Goal: Information Seeking & Learning: Find specific fact

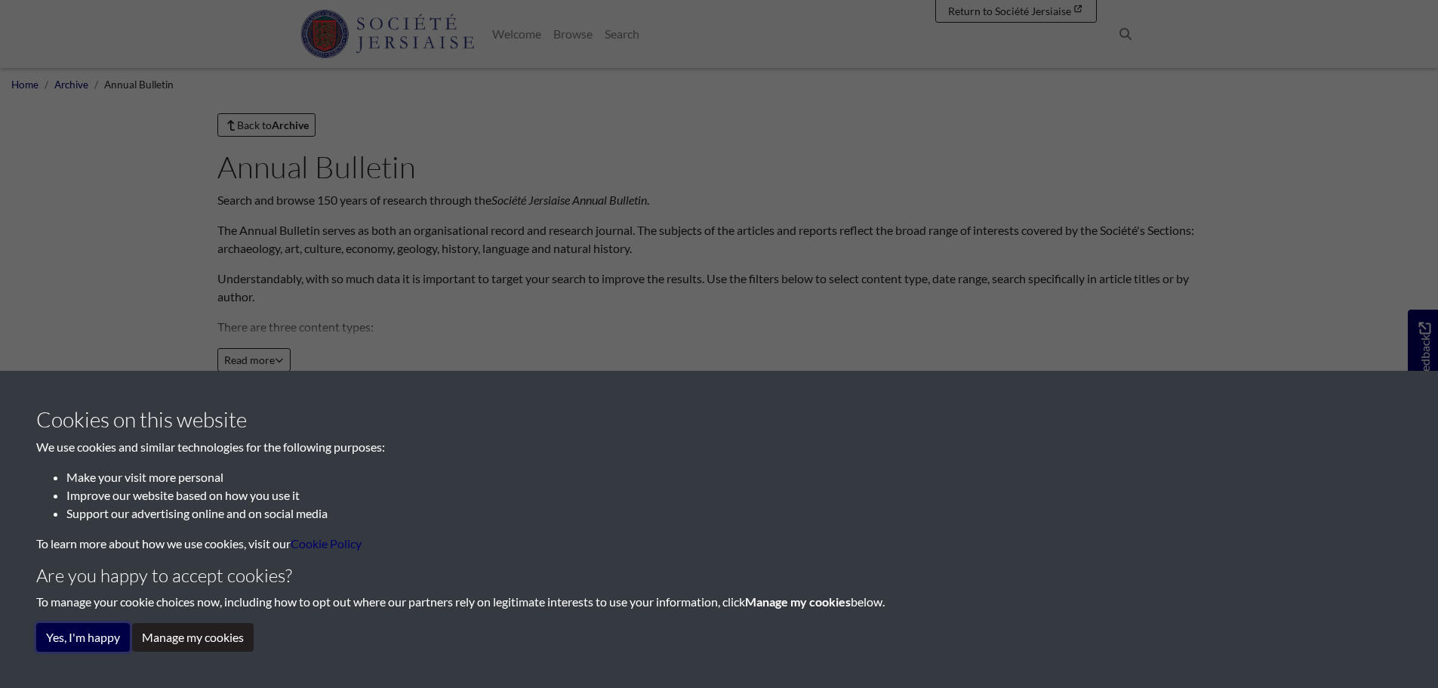
click at [88, 638] on button "Yes, I'm happy" at bounding box center [83, 637] width 94 height 29
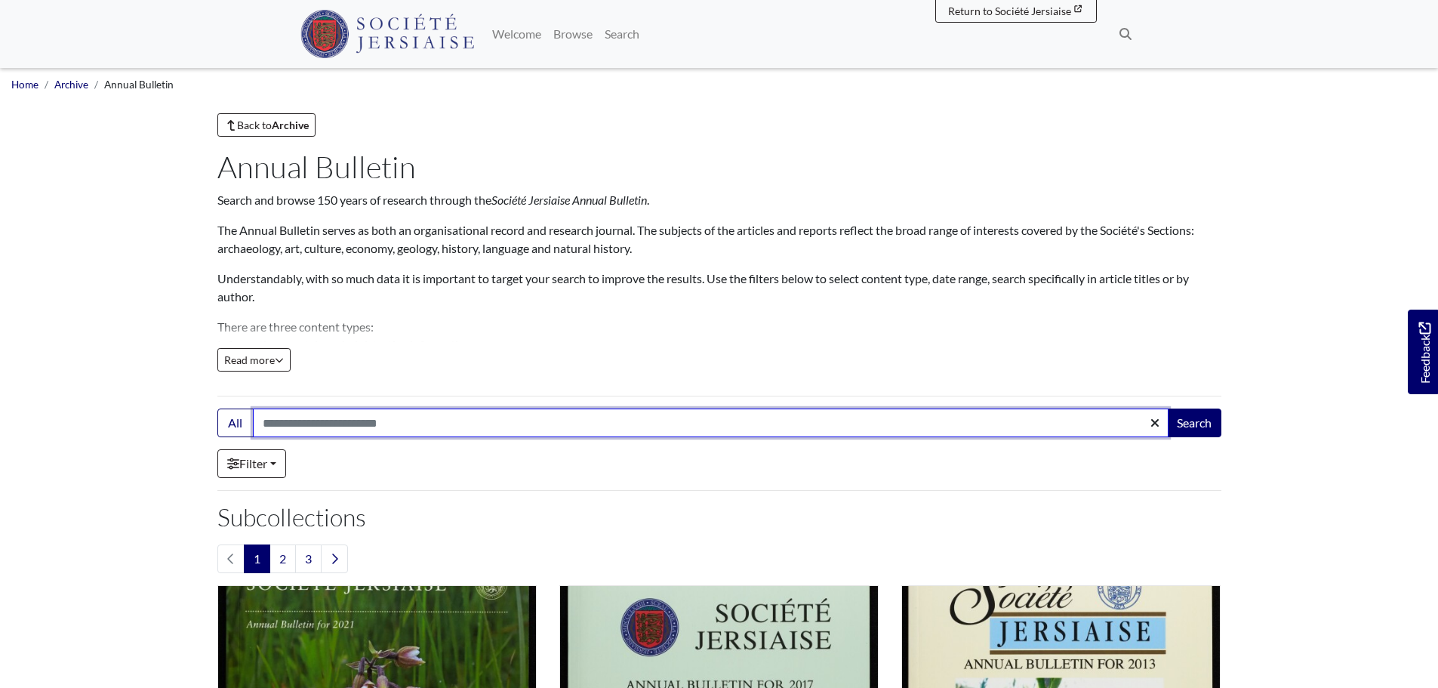
click at [317, 415] on input "Search:" at bounding box center [711, 423] width 916 height 29
type input "**********"
click at [1167, 409] on button "Search" at bounding box center [1194, 423] width 54 height 29
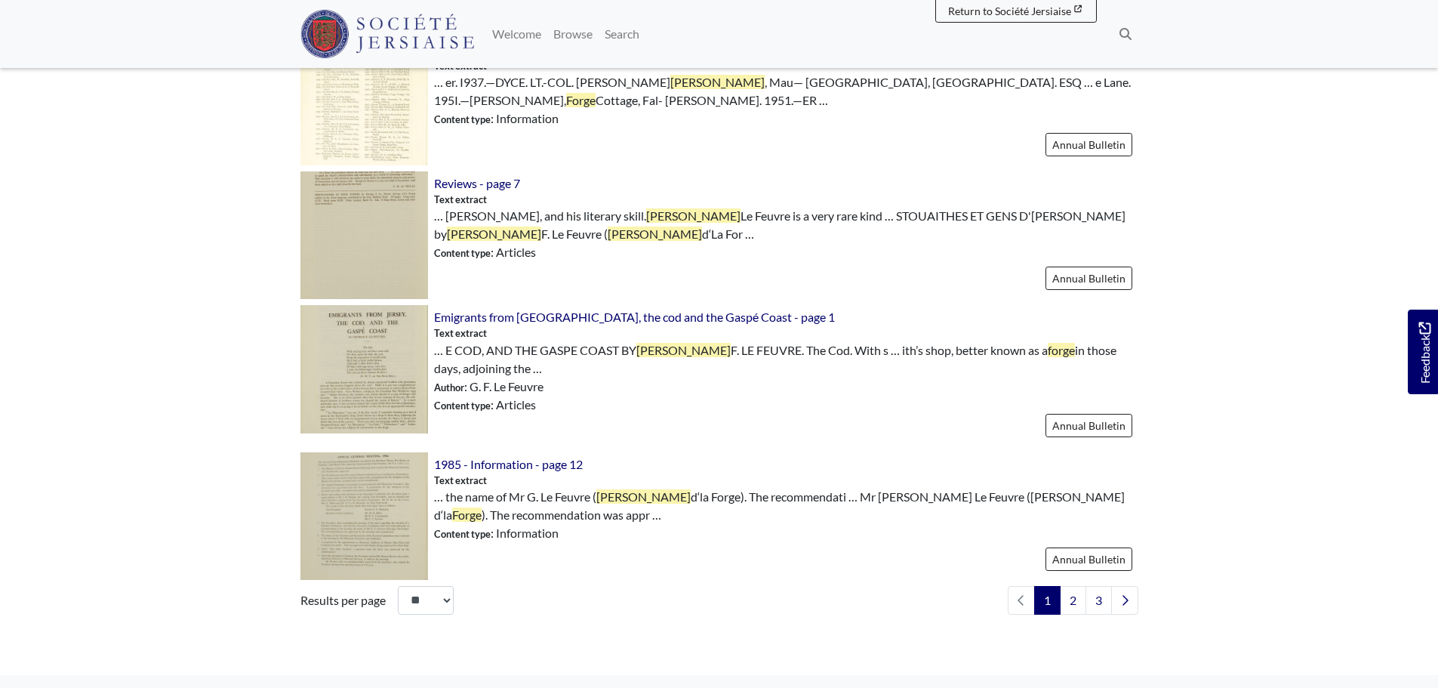
scroll to position [2190, 0]
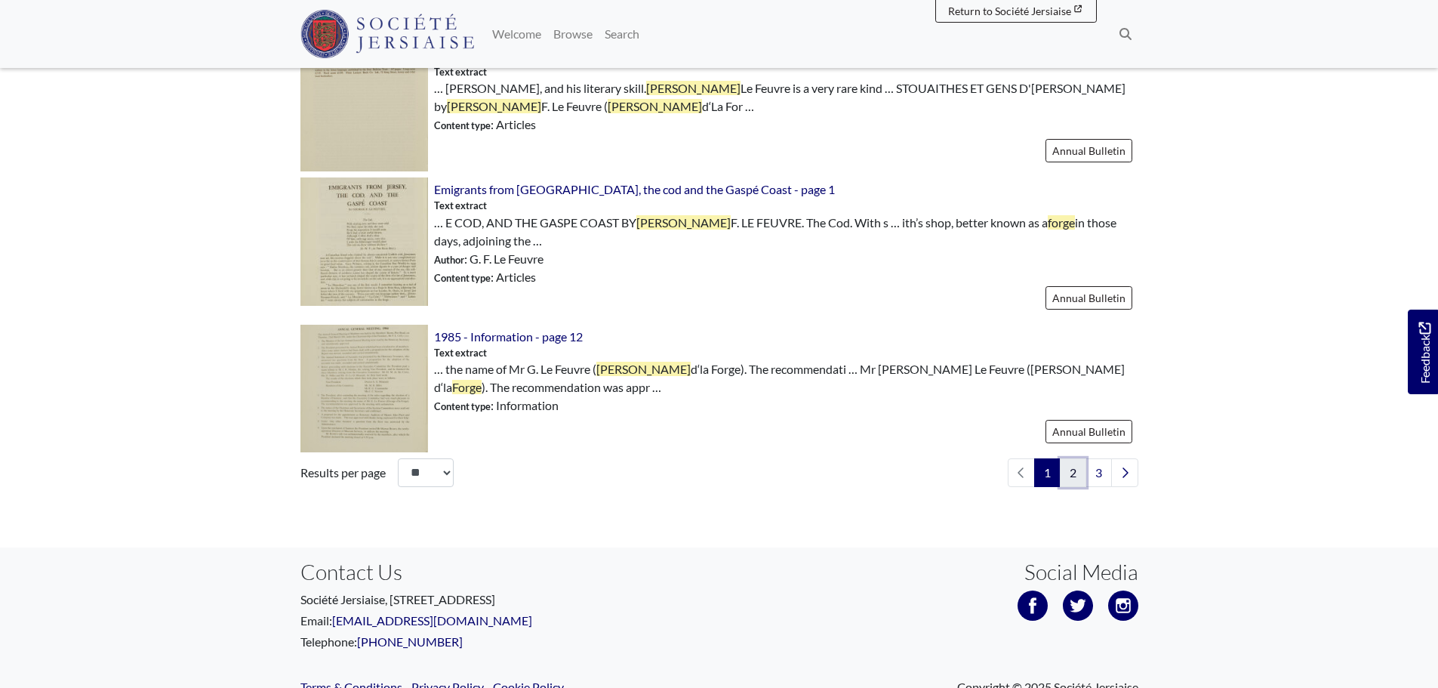
click at [1064, 474] on link "2" at bounding box center [1073, 472] width 26 height 29
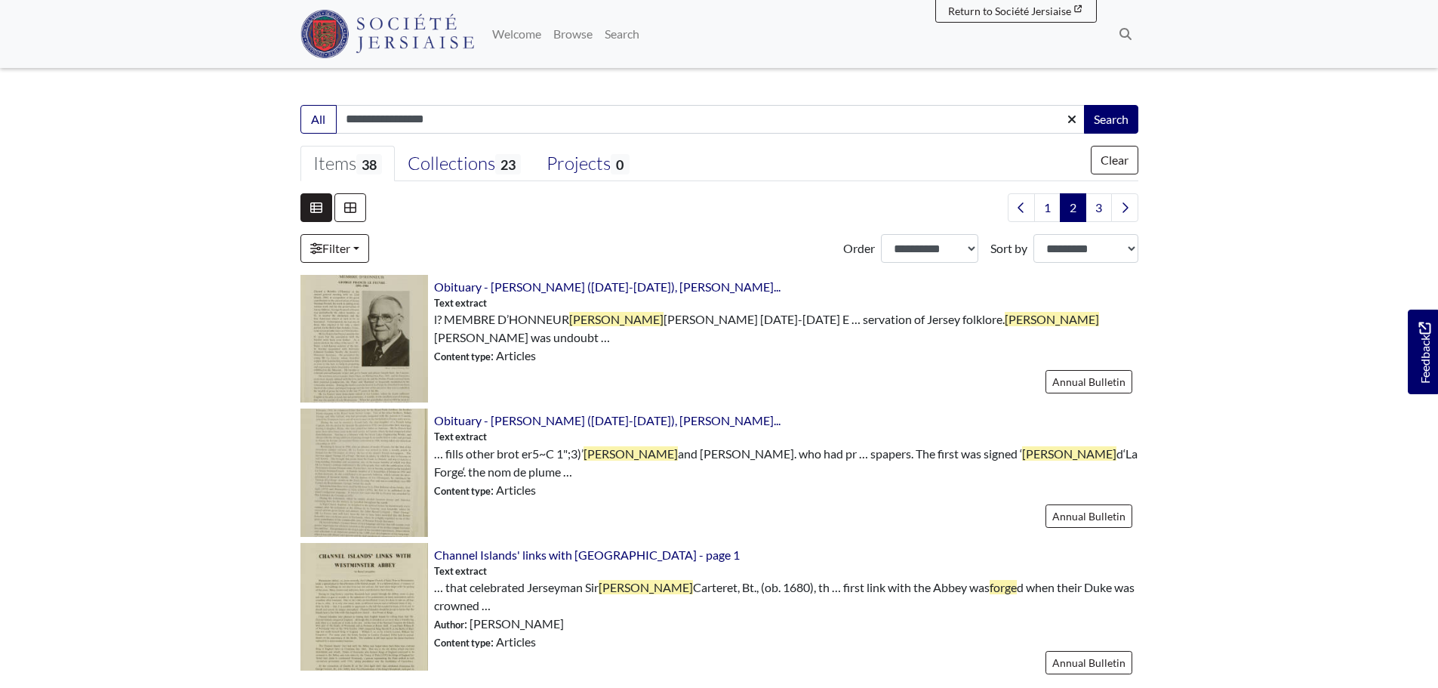
scroll to position [76, 0]
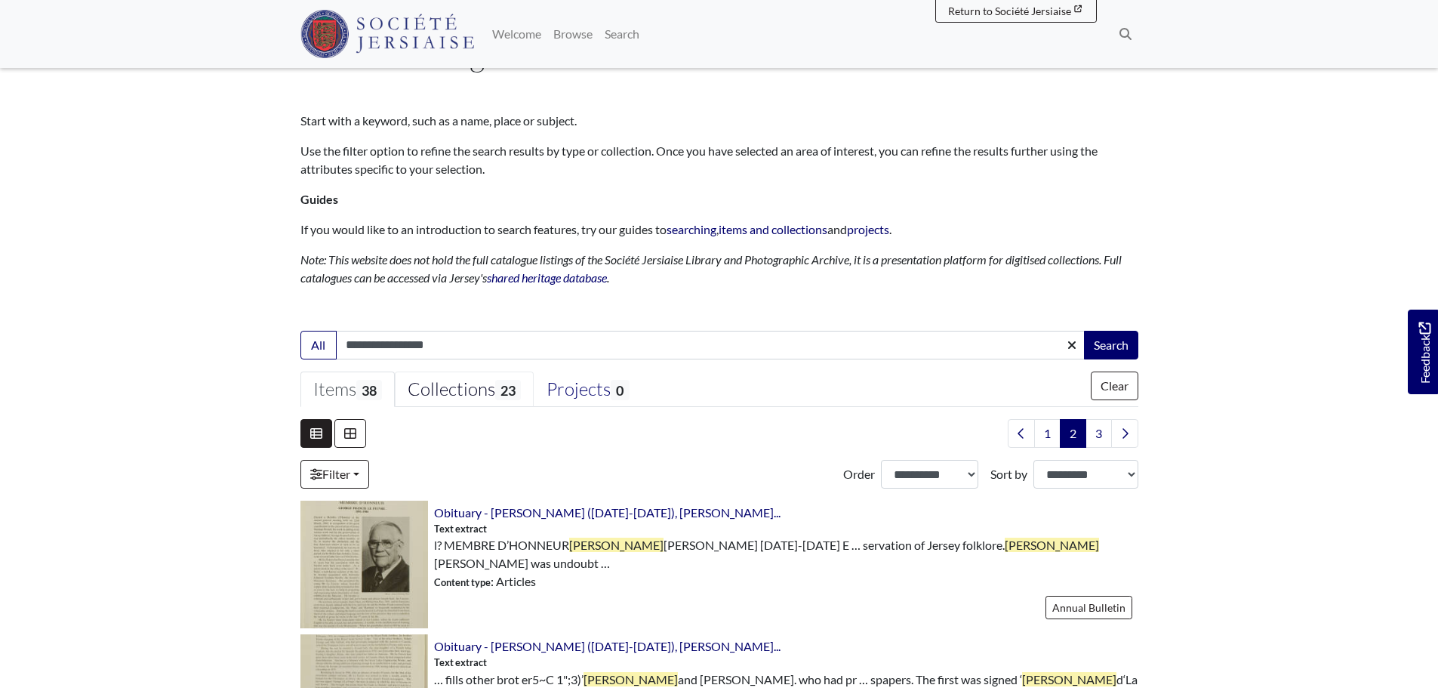
click at [510, 395] on span "23" at bounding box center [508, 390] width 26 height 20
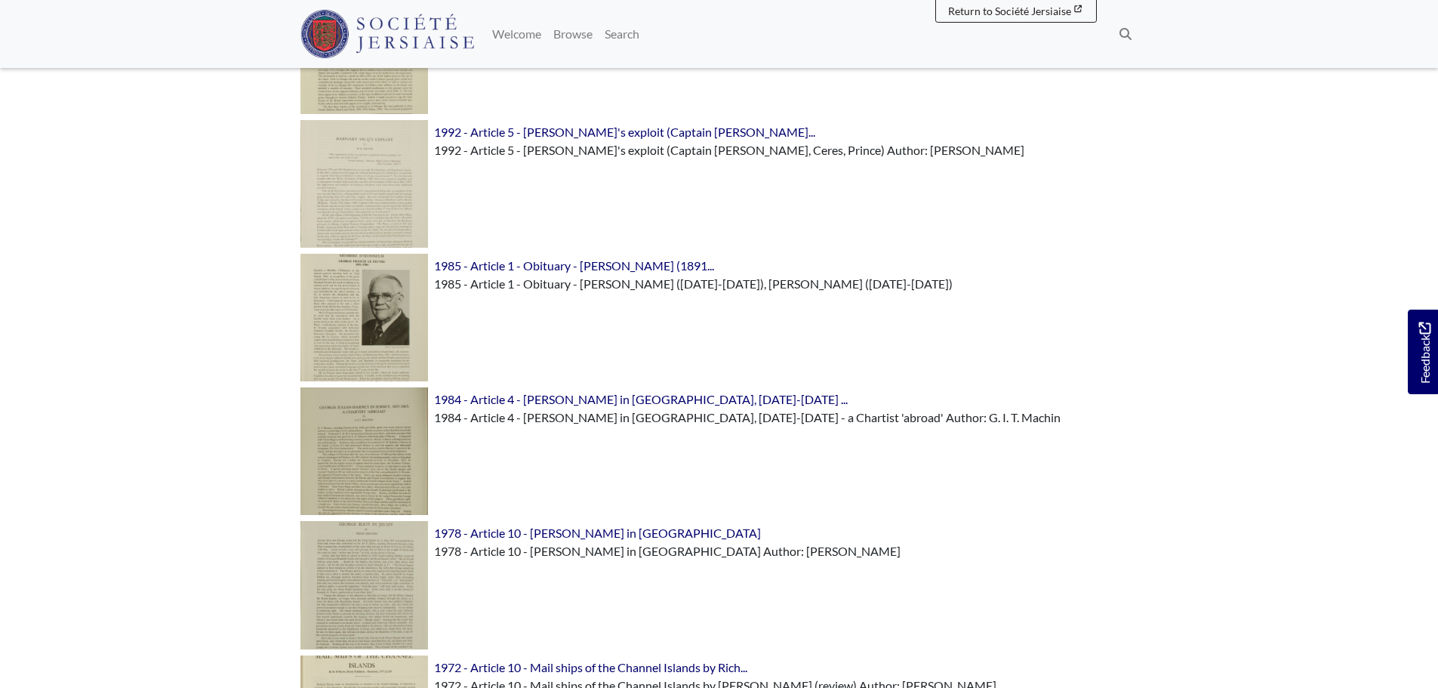
scroll to position [2039, 0]
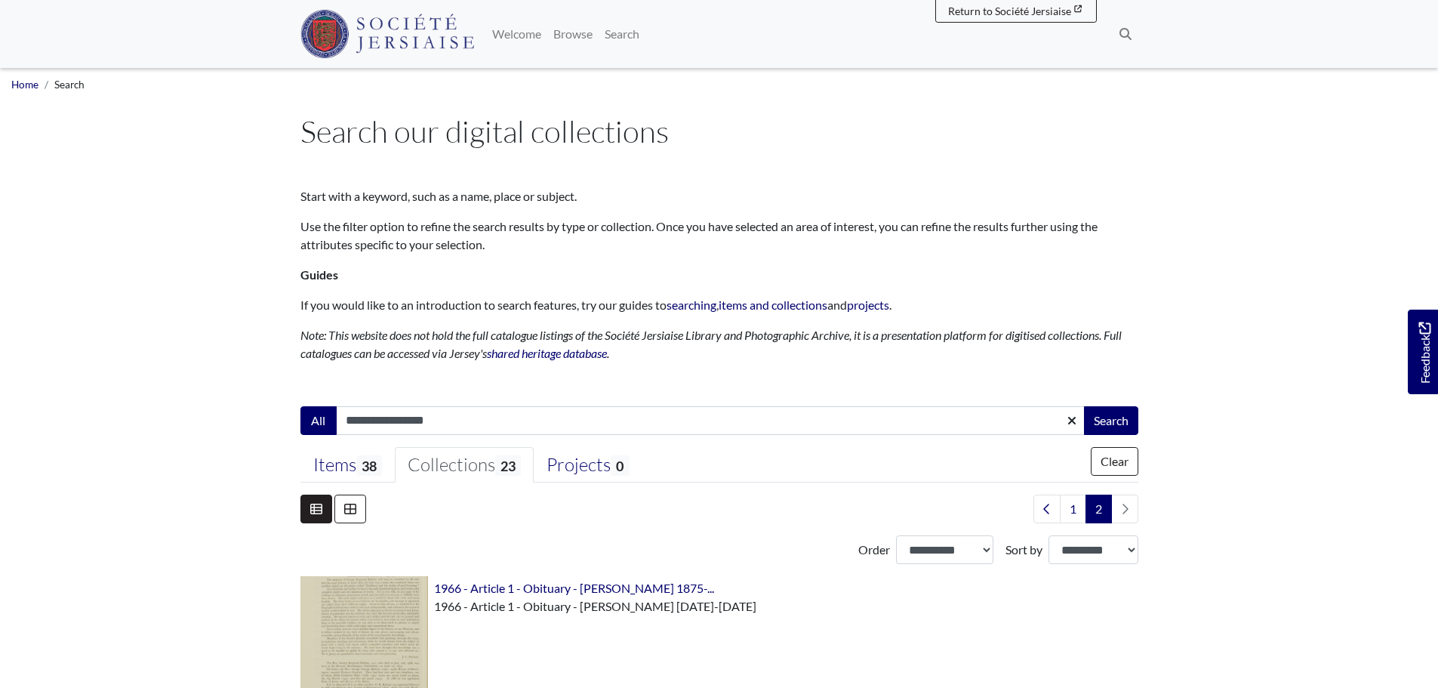
drag, startPoint x: 457, startPoint y: 412, endPoint x: 324, endPoint y: 409, distance: 132.9
click at [324, 409] on div "**********" at bounding box center [720, 420] width 838 height 29
type input "********"
click at [1084, 406] on button "Search" at bounding box center [1111, 420] width 54 height 29
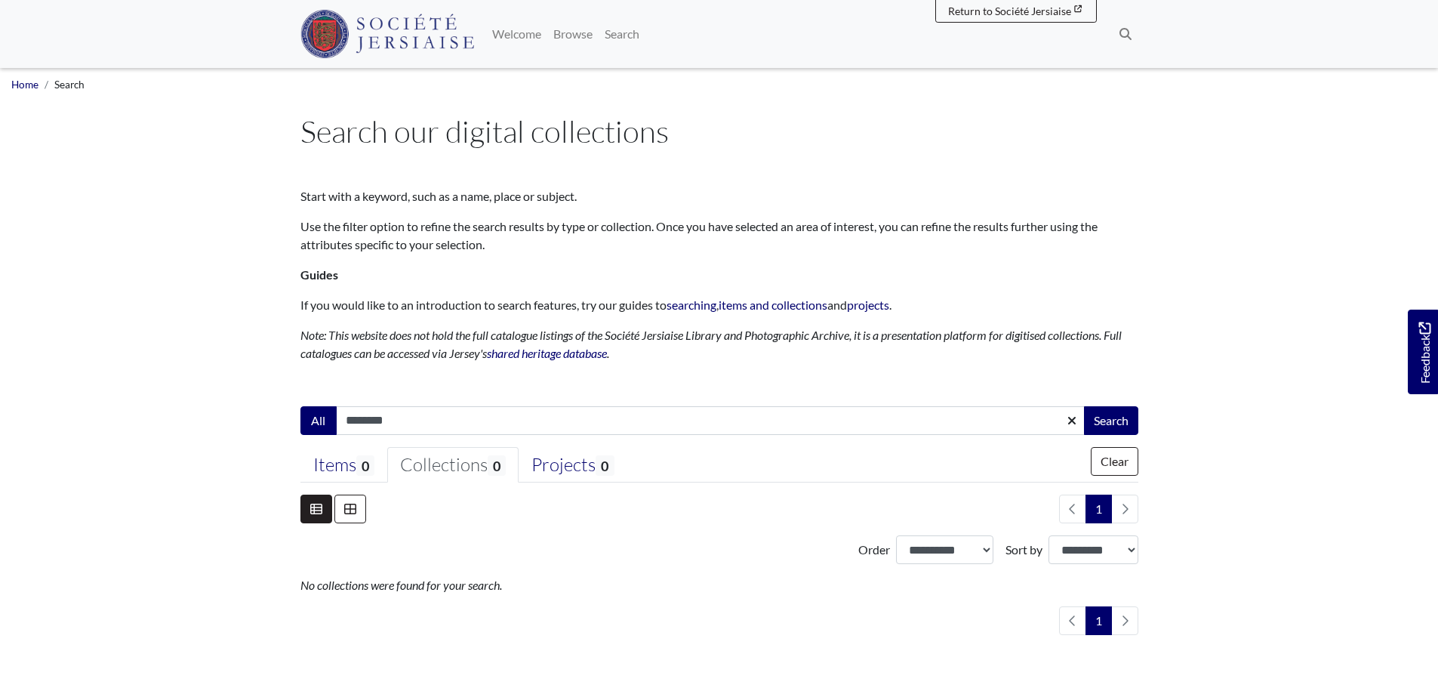
drag, startPoint x: 406, startPoint y: 427, endPoint x: 316, endPoint y: 430, distance: 89.9
click at [316, 430] on div "All ******** Search" at bounding box center [720, 420] width 838 height 29
type input "********"
click at [1084, 406] on button "Search" at bounding box center [1111, 420] width 54 height 29
click at [381, 424] on form "Search: All ******** Search 0 0 0" at bounding box center [720, 521] width 838 height 230
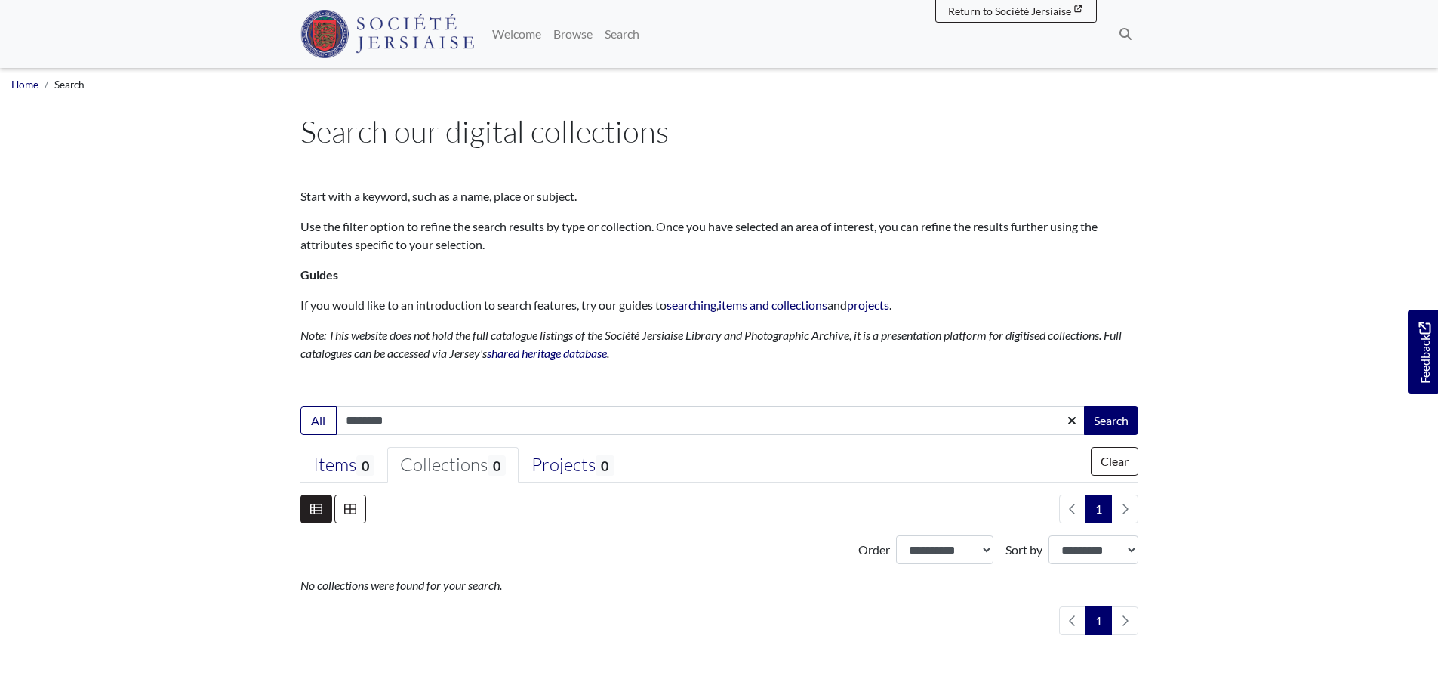
click at [381, 423] on input "********" at bounding box center [711, 420] width 750 height 29
type input "********"
click at [1084, 406] on button "Search" at bounding box center [1111, 420] width 54 height 29
click at [377, 464] on span "415" at bounding box center [372, 465] width 33 height 20
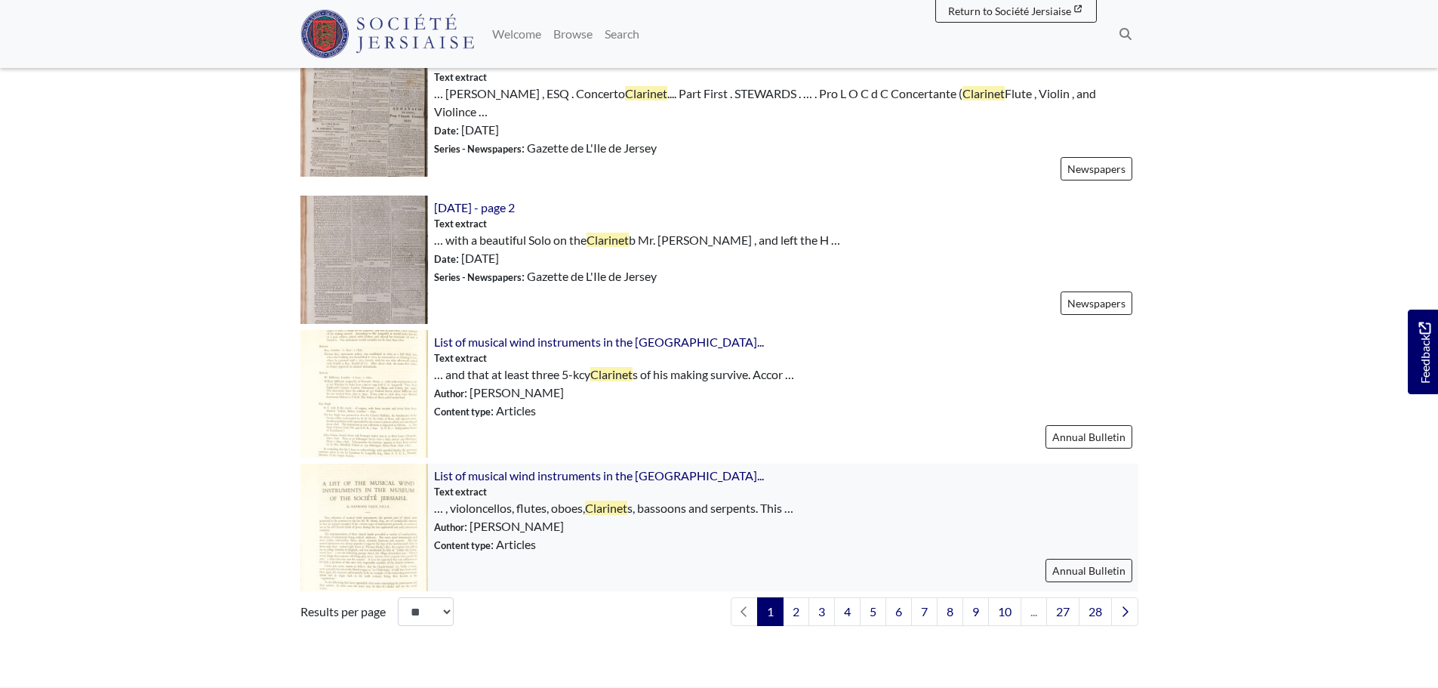
scroll to position [2039, 0]
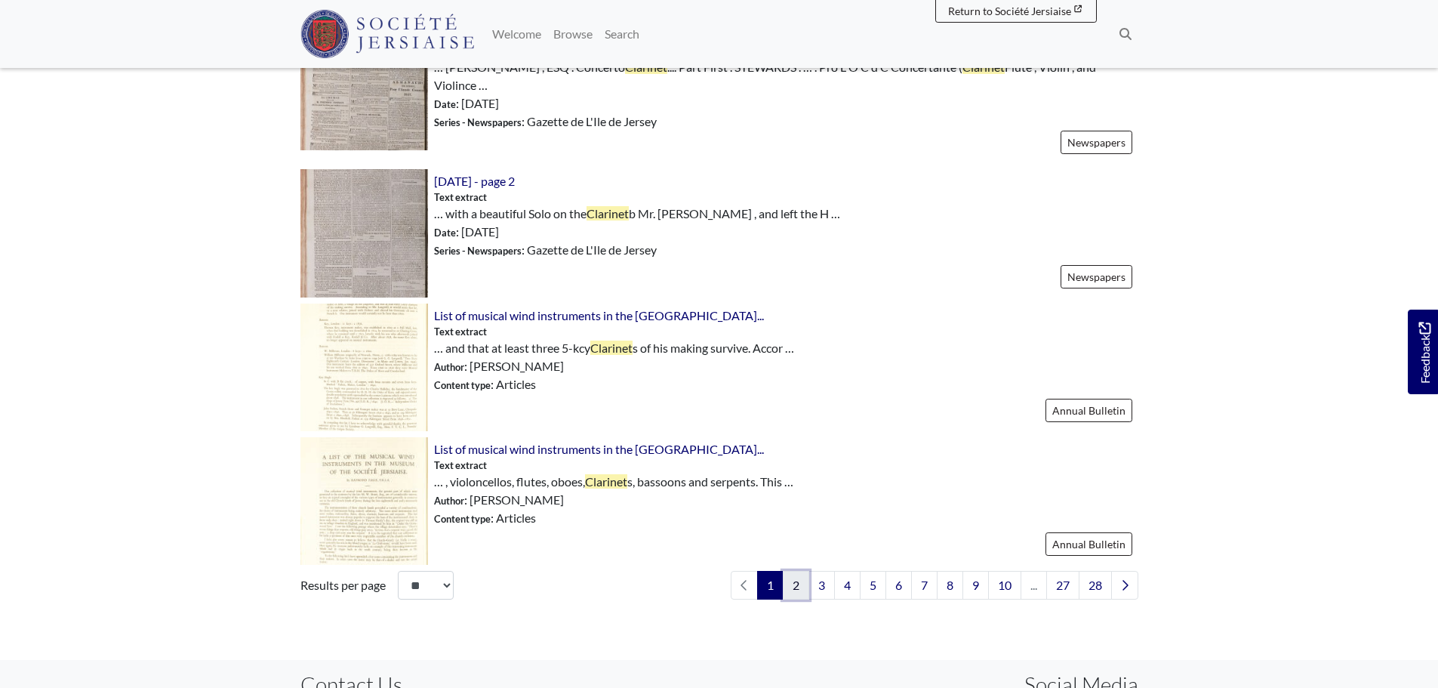
click at [793, 589] on link "2" at bounding box center [796, 585] width 26 height 29
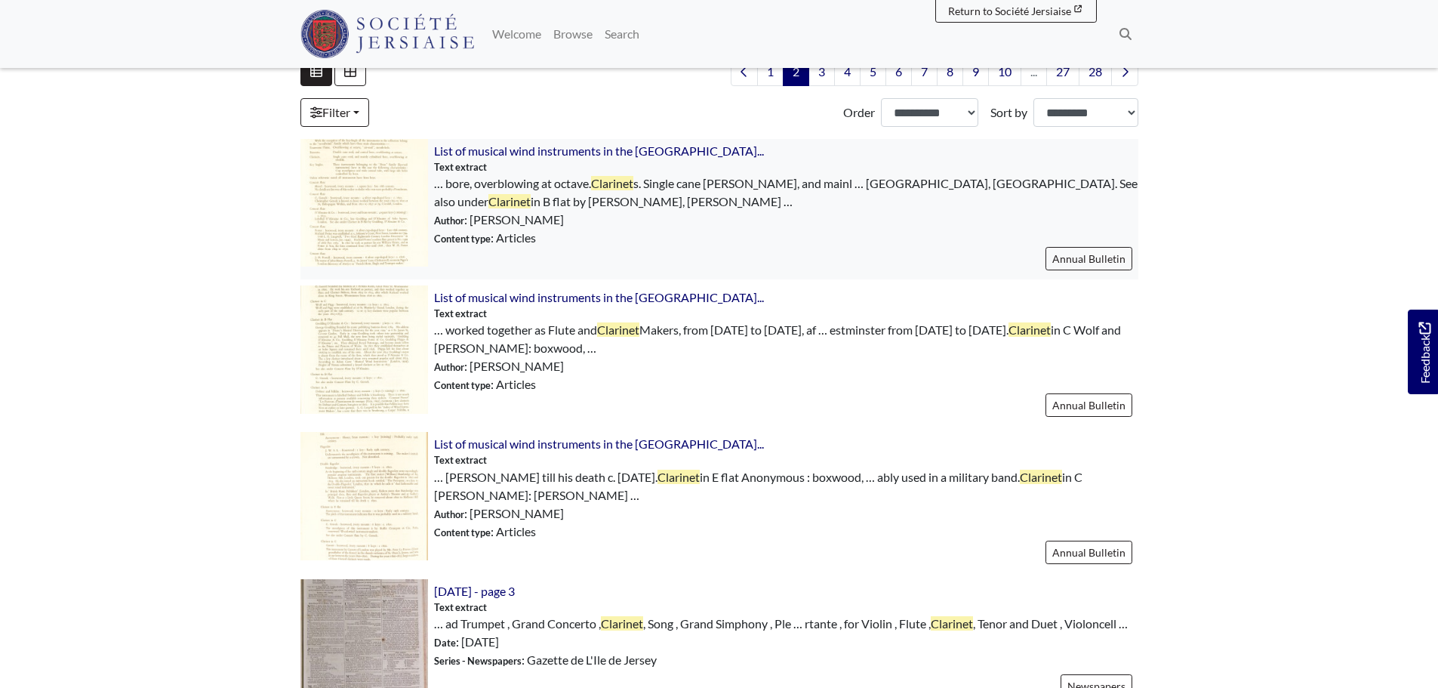
scroll to position [529, 0]
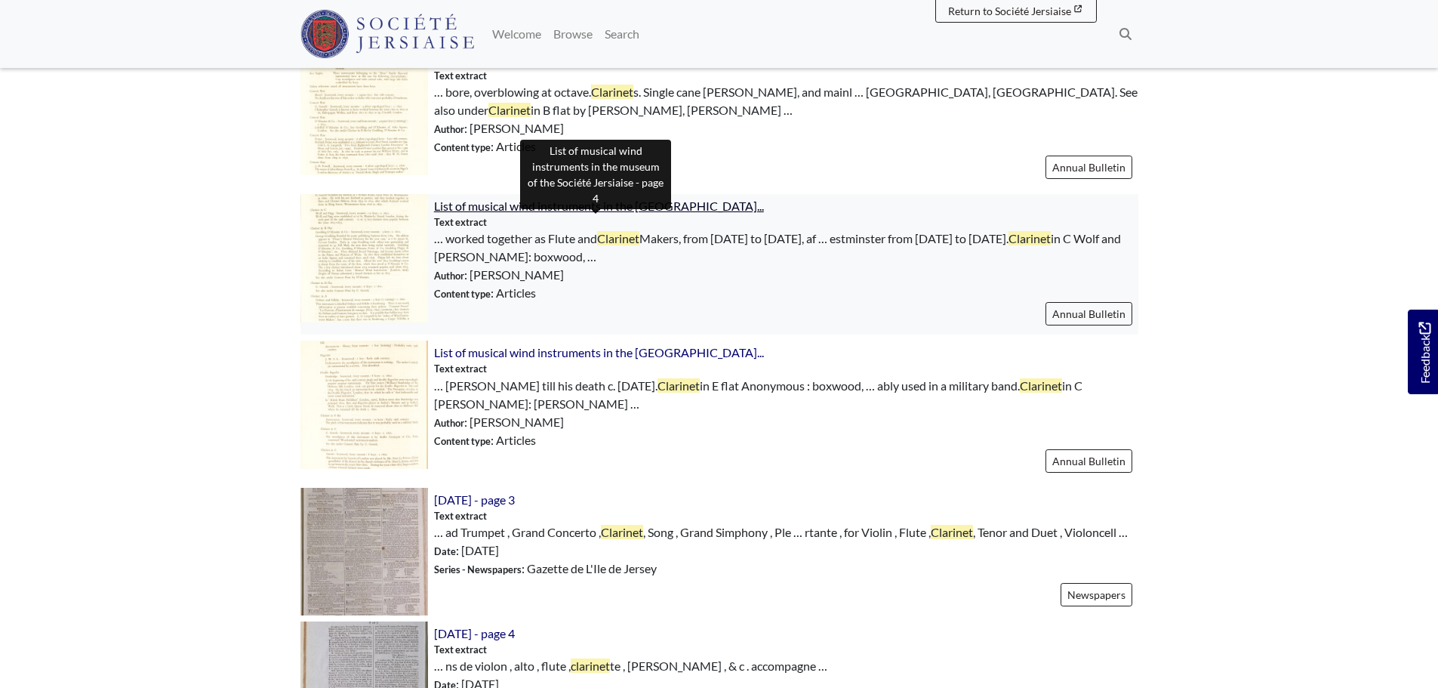
click at [535, 212] on span "List of musical wind instruments in the [GEOGRAPHIC_DATA]..." at bounding box center [599, 206] width 330 height 14
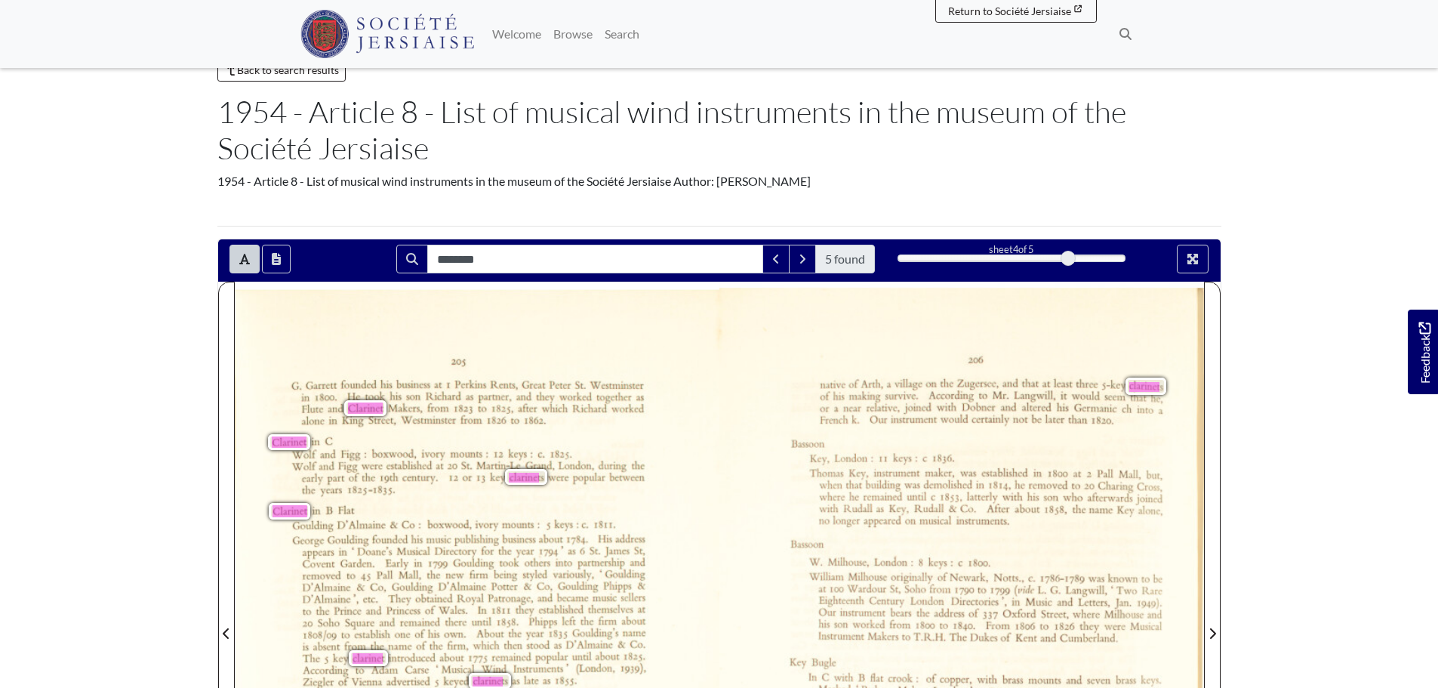
scroll to position [76, 0]
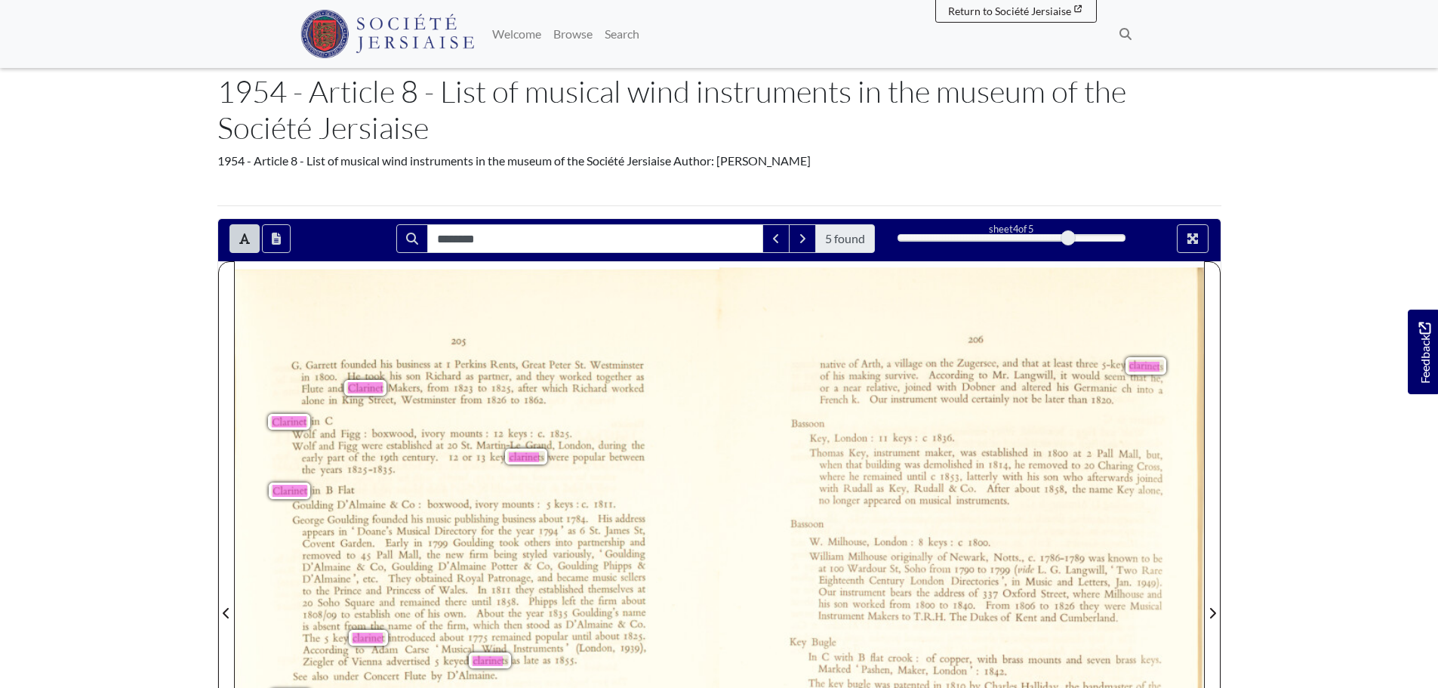
click at [555, 387] on span "which" at bounding box center [553, 387] width 24 height 11
click at [235, 235] on button "Toggle text selection (Alt+T)" at bounding box center [245, 238] width 30 height 29
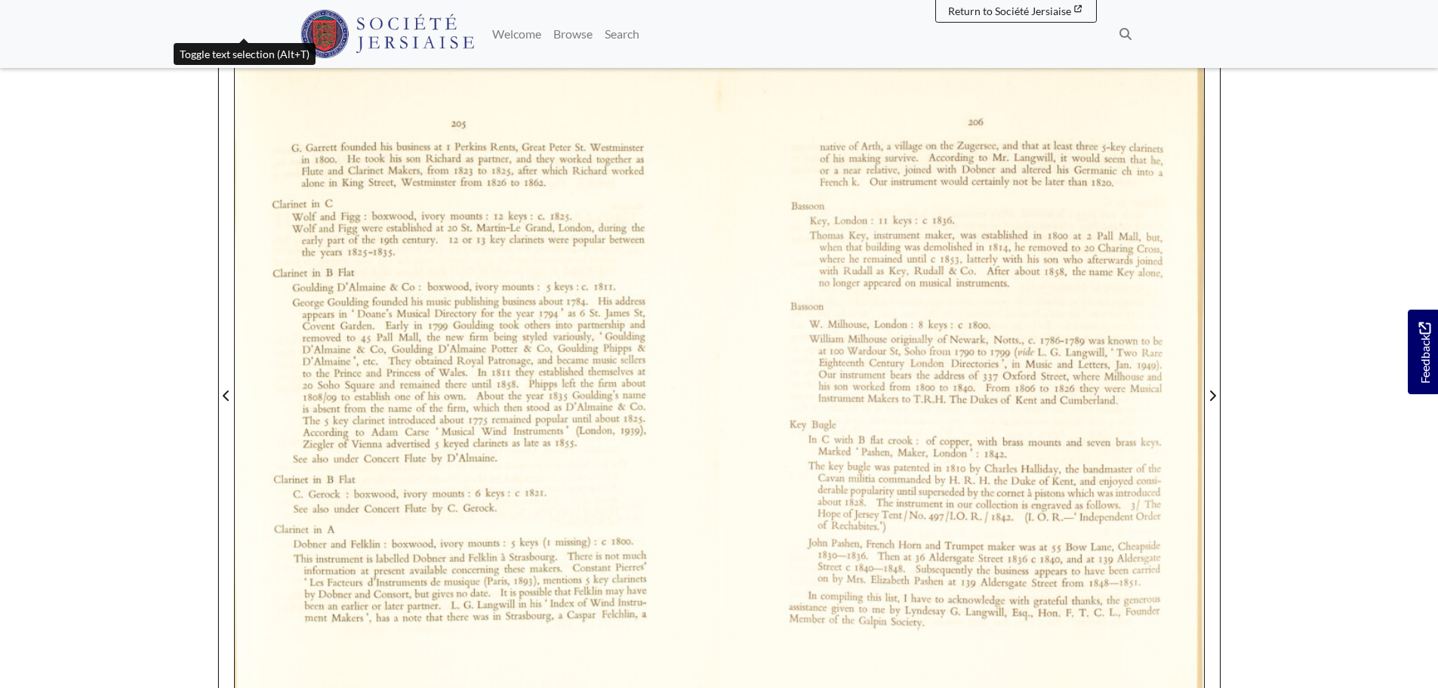
scroll to position [291, 0]
click at [524, 248] on div at bounding box center [477, 388] width 485 height 686
click at [465, 243] on div at bounding box center [477, 388] width 485 height 686
click at [337, 239] on div at bounding box center [477, 388] width 485 height 686
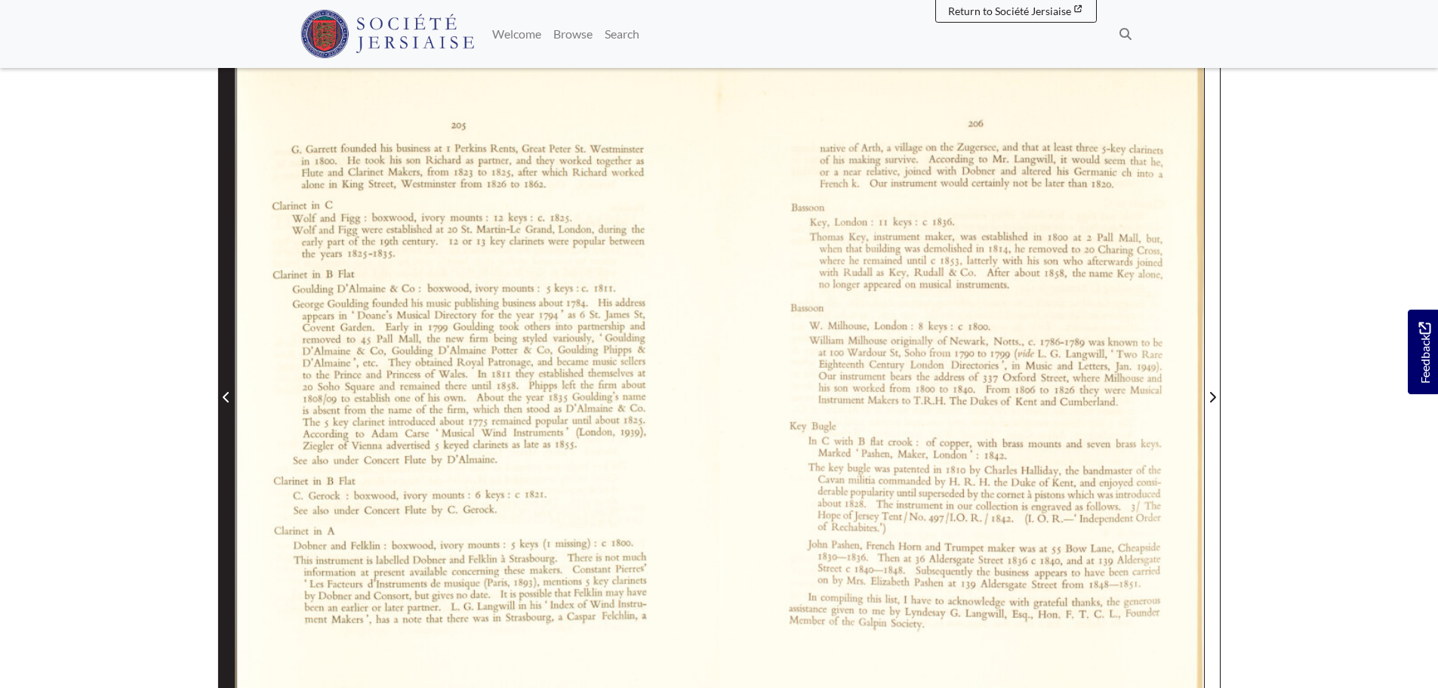
click at [229, 427] on span "Previous Page" at bounding box center [226, 388] width 15 height 684
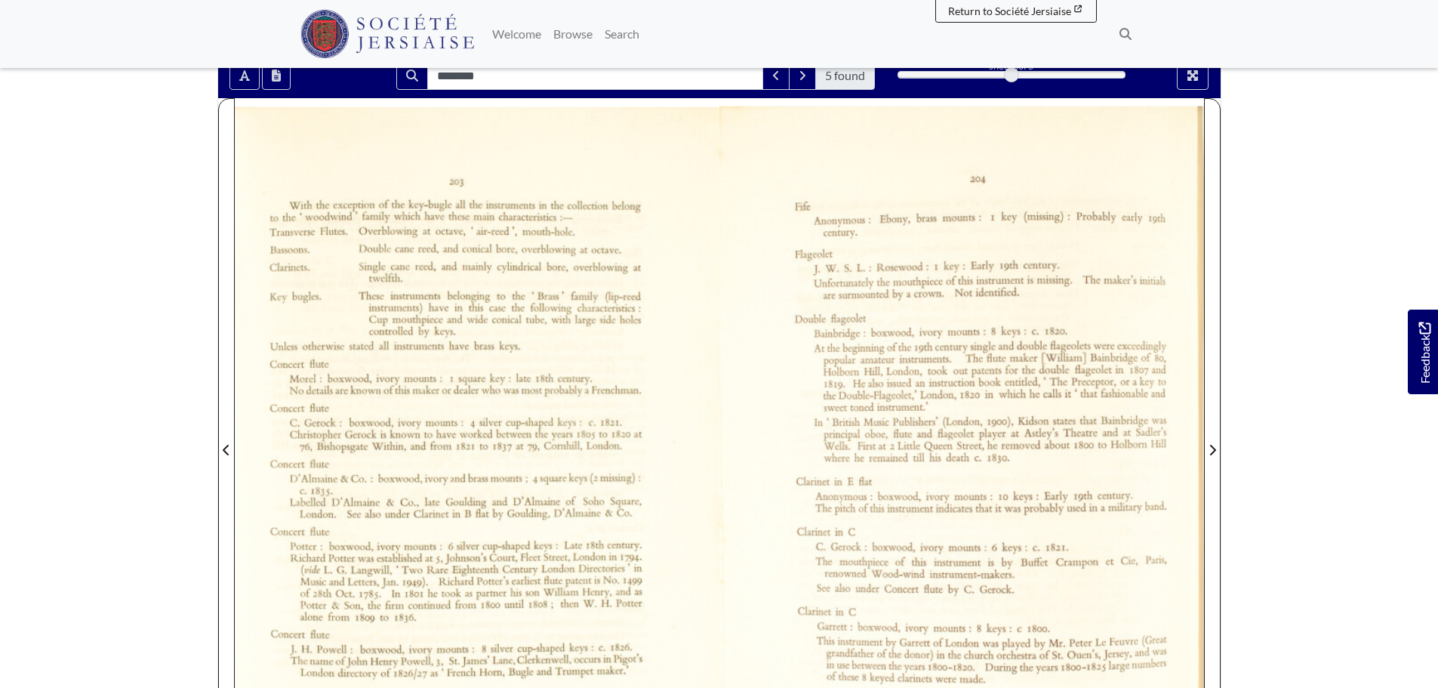
scroll to position [216, 0]
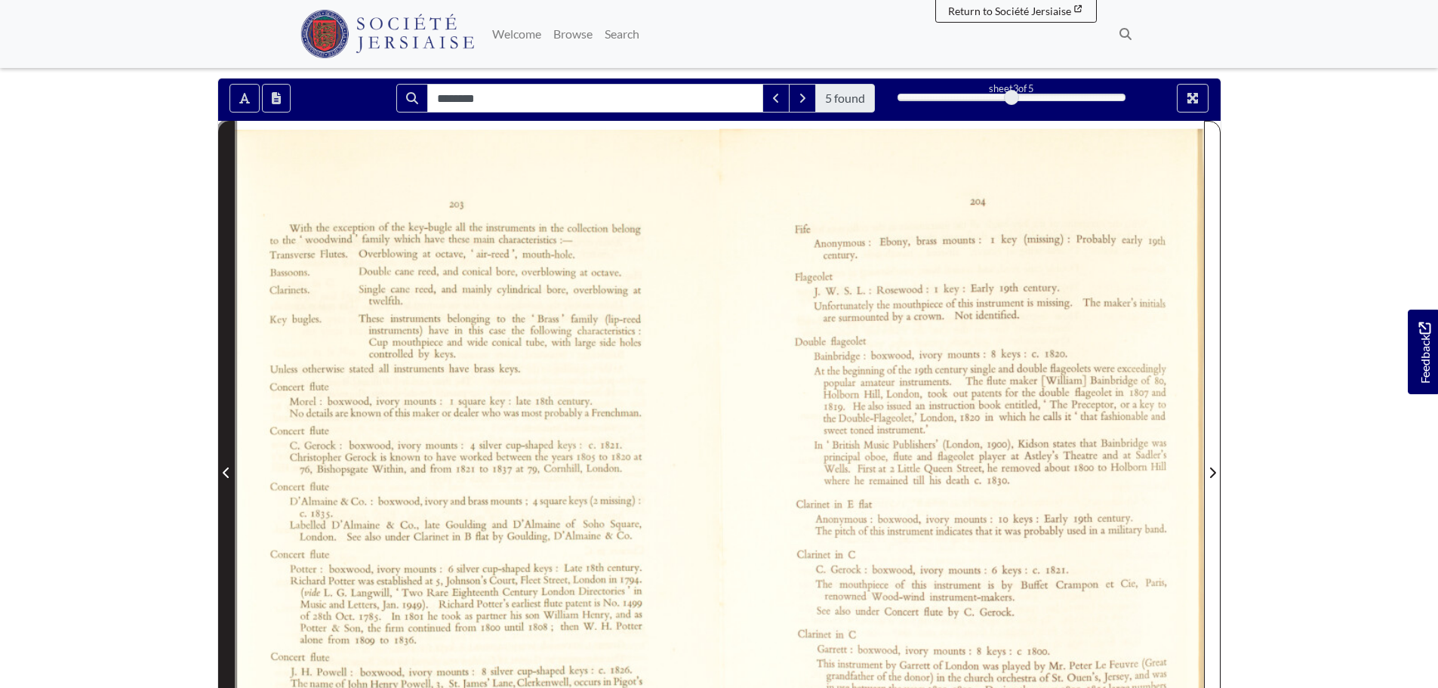
click at [220, 532] on span "Previous Page" at bounding box center [226, 464] width 15 height 684
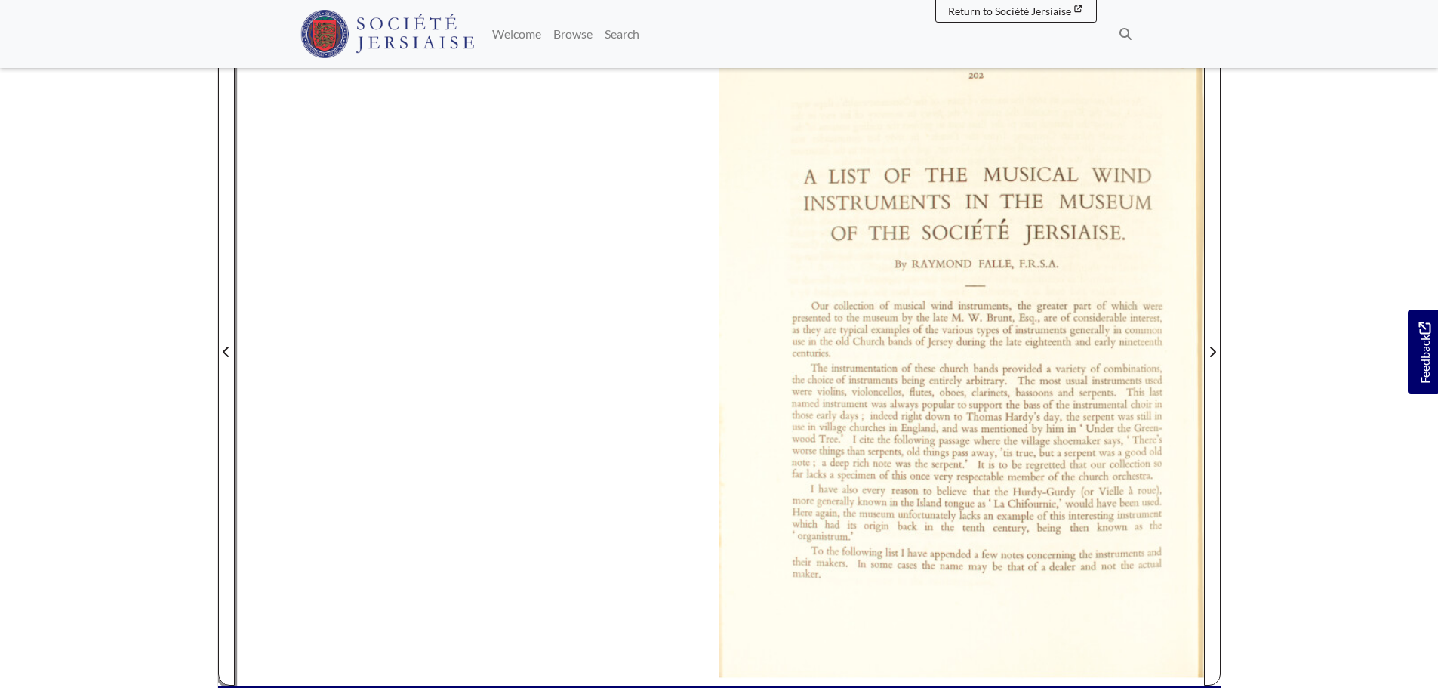
scroll to position [367, 0]
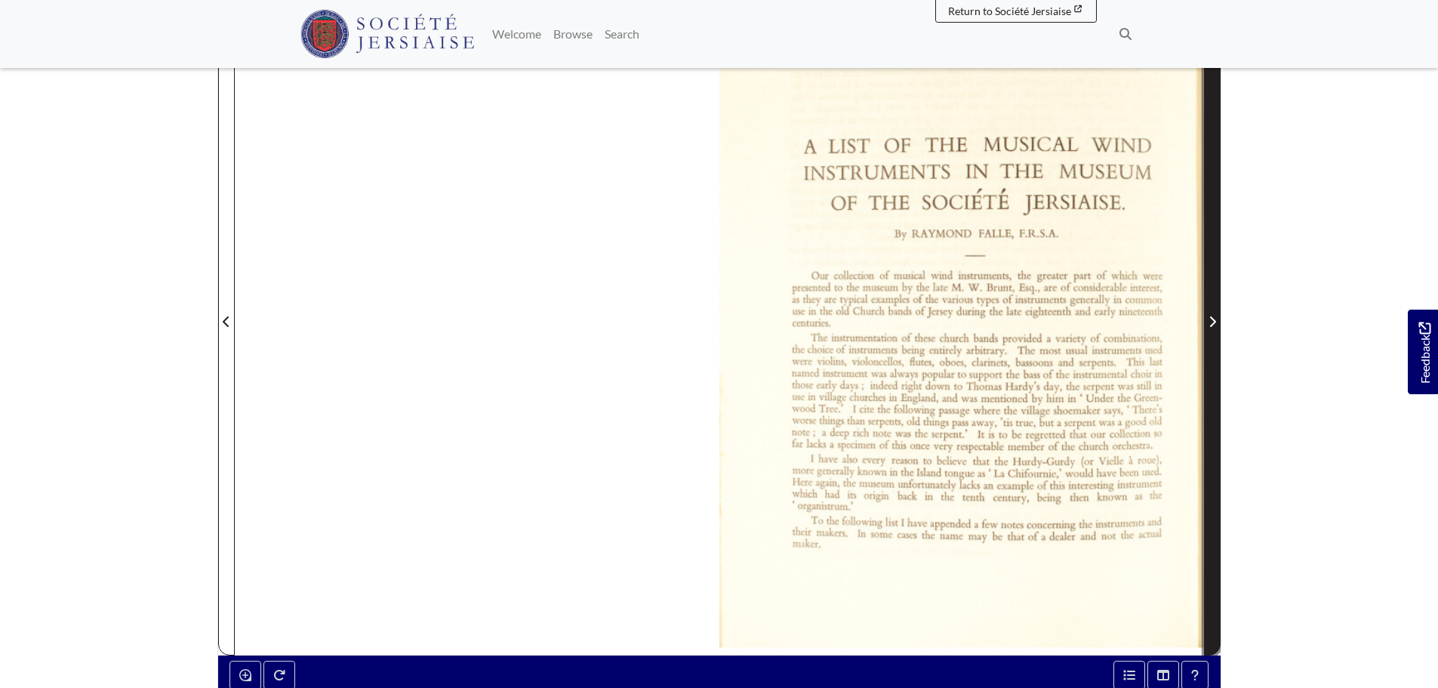
click at [1207, 296] on span "Next Page" at bounding box center [1212, 313] width 15 height 684
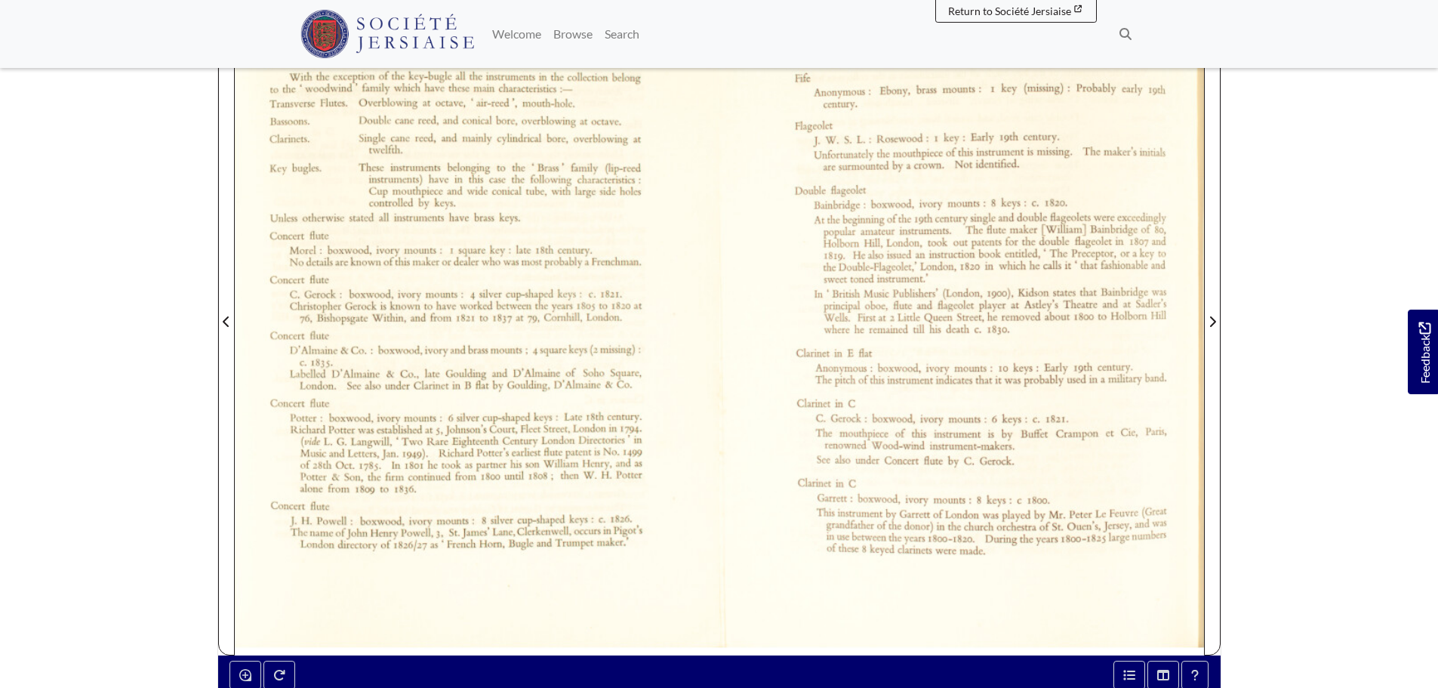
scroll to position [291, 0]
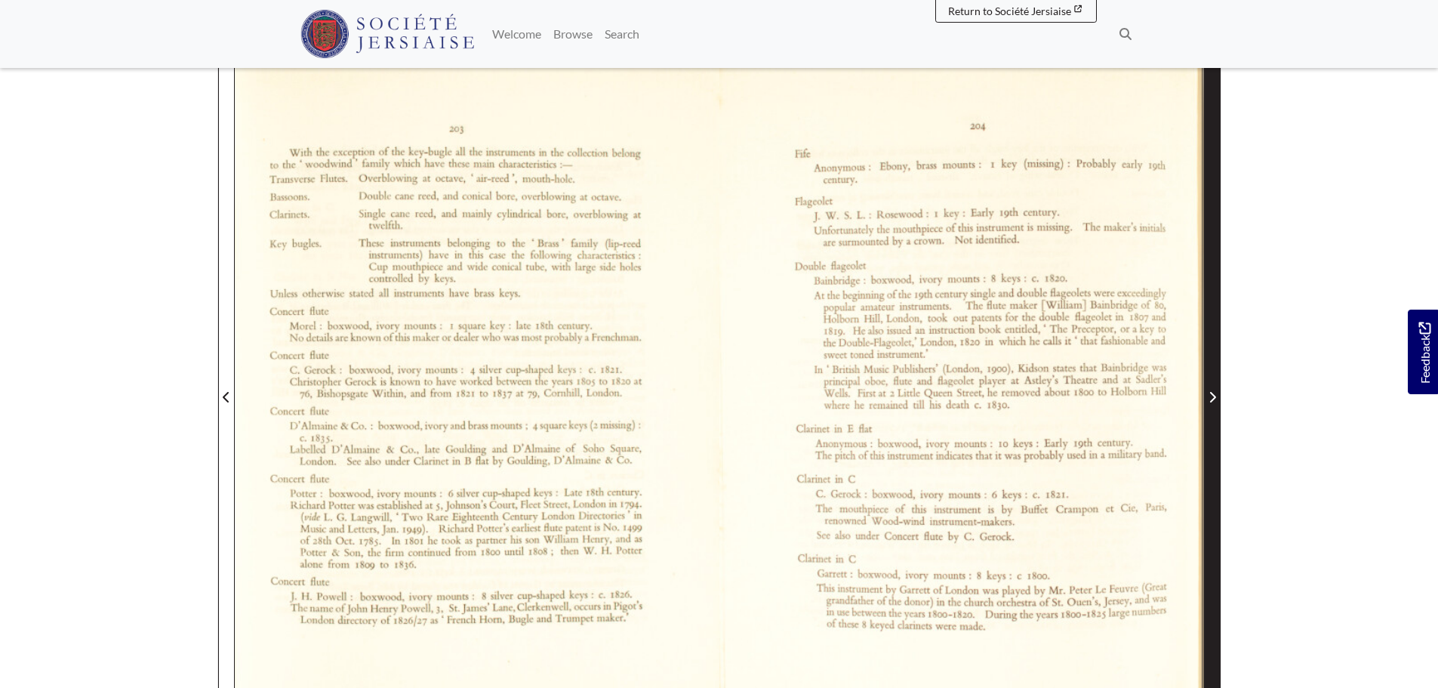
click at [1210, 269] on span "Next Page" at bounding box center [1212, 388] width 15 height 684
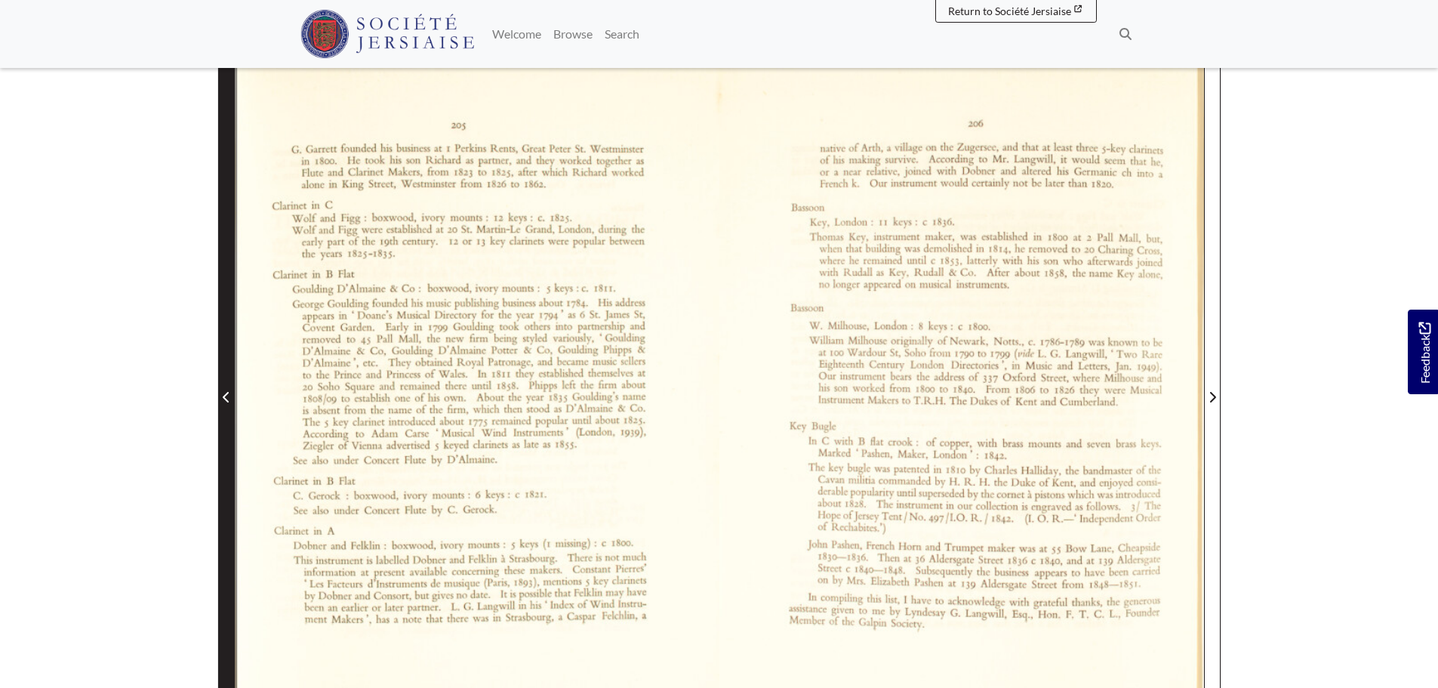
click at [230, 311] on span "Previous Page" at bounding box center [226, 388] width 15 height 684
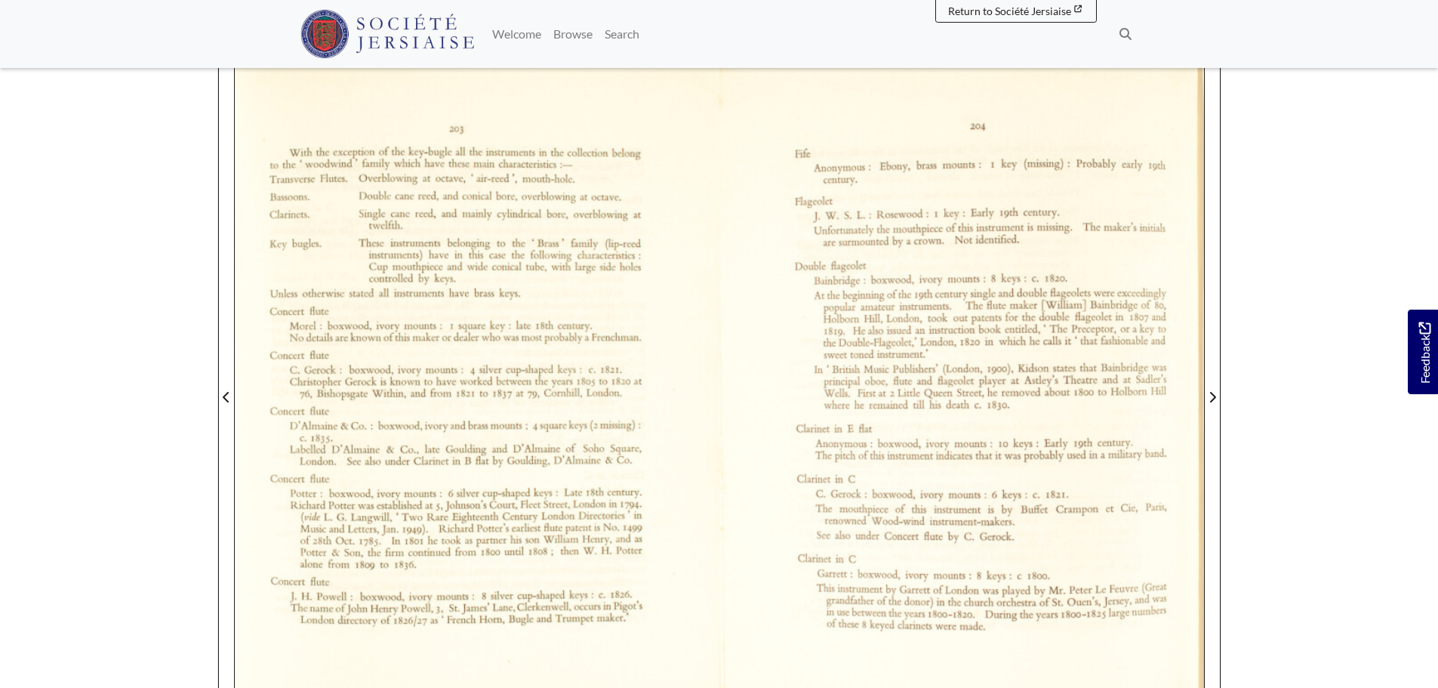
click at [611, 505] on div at bounding box center [477, 388] width 485 height 686
click at [144, 492] on body "Menu" at bounding box center [719, 415] width 1438 height 1412
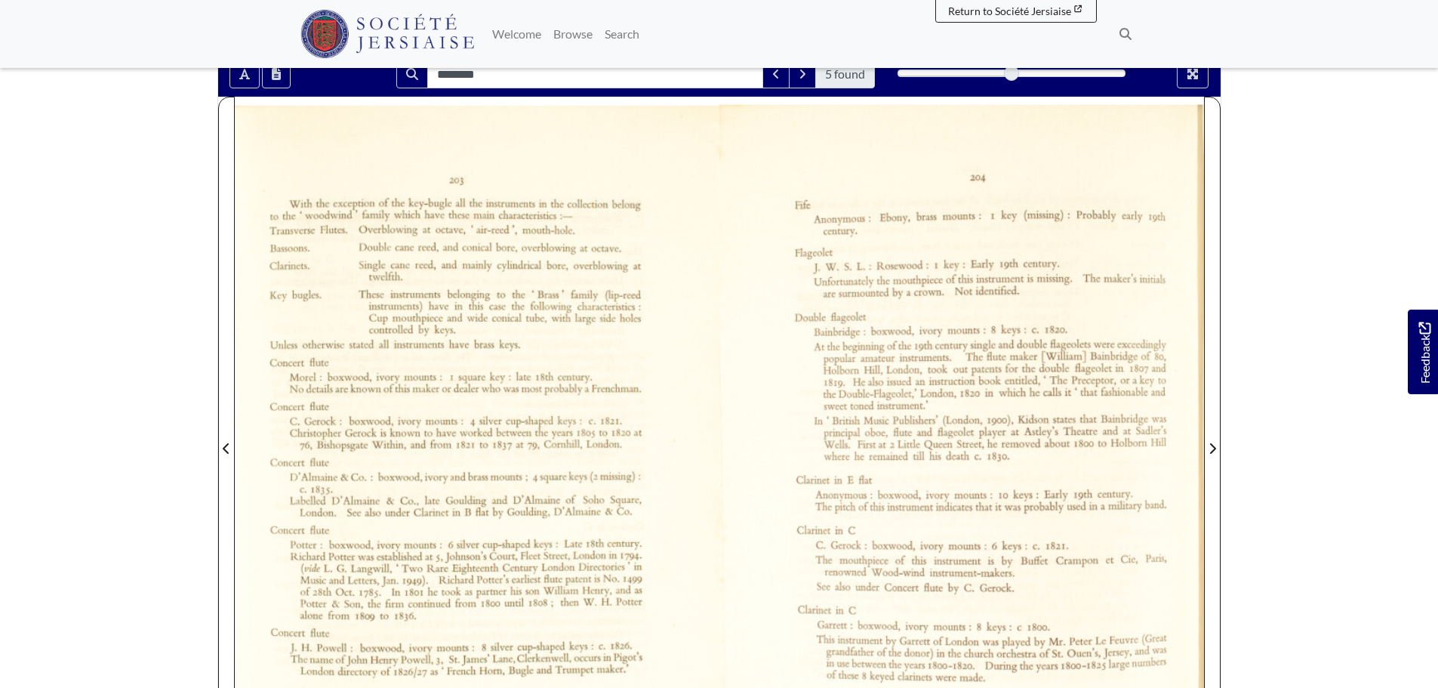
scroll to position [302, 0]
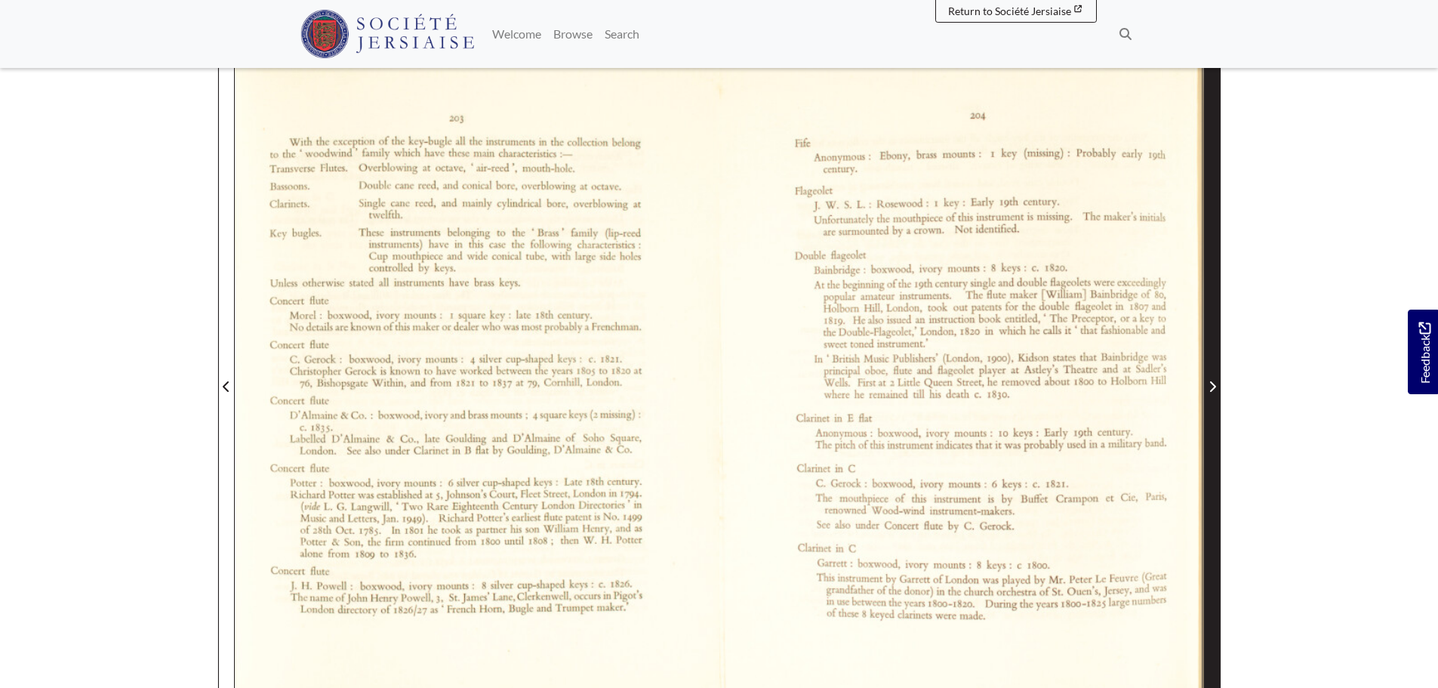
click at [1212, 399] on span "Next Page" at bounding box center [1212, 377] width 15 height 684
